Goal: Task Accomplishment & Management: Use online tool/utility

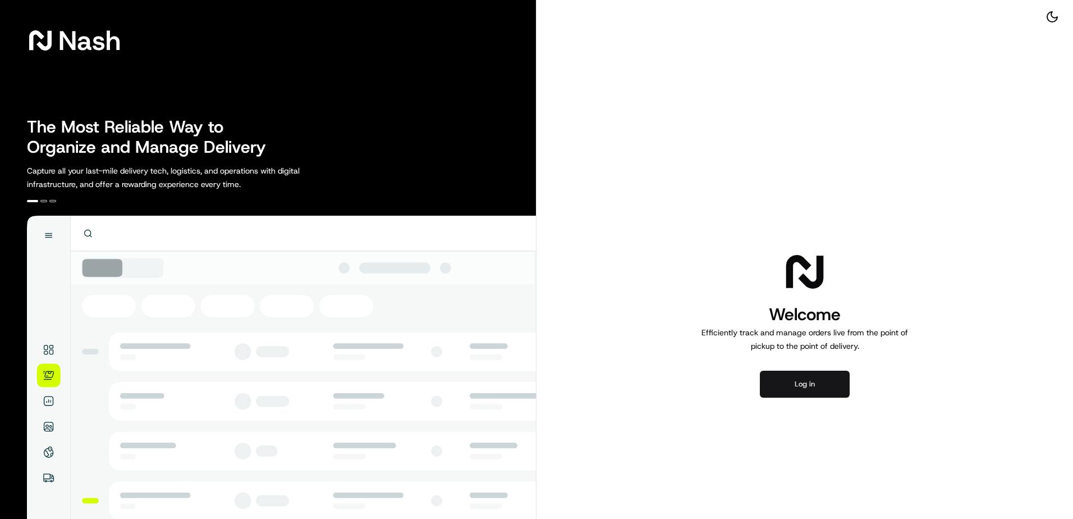
click at [798, 387] on button "Log in" at bounding box center [805, 384] width 90 height 27
